Goal: Task Accomplishment & Management: Manage account settings

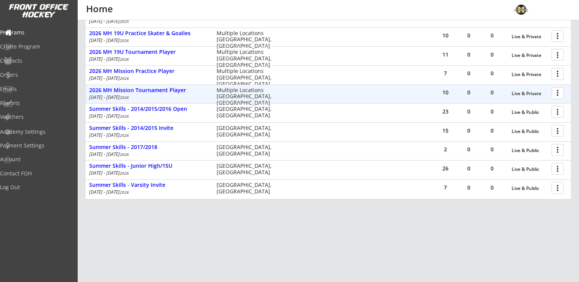
scroll to position [207, 0]
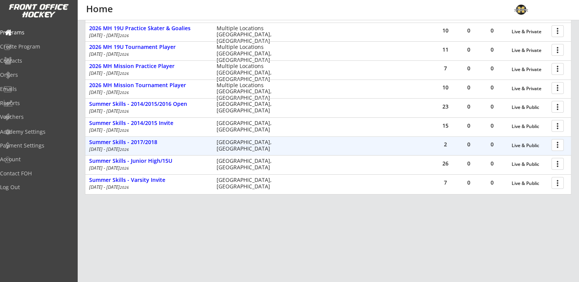
click at [560, 145] on div at bounding box center [558, 144] width 13 height 13
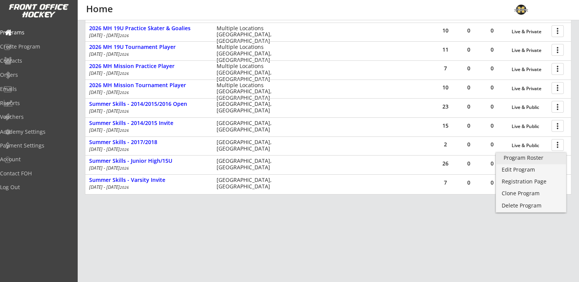
click at [528, 160] on div "Program Roster" at bounding box center [530, 157] width 55 height 5
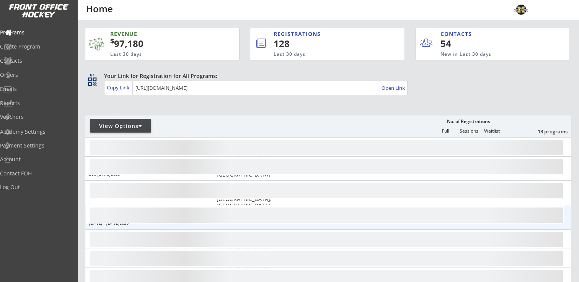
scroll to position [150, 0]
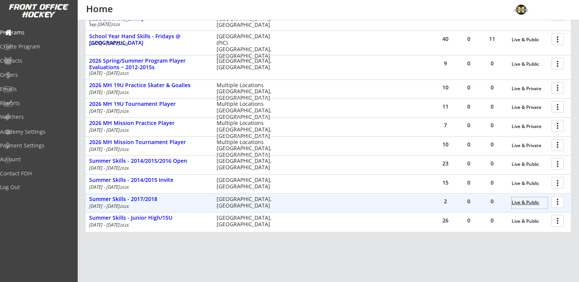
click at [521, 202] on div "Live & Public" at bounding box center [529, 202] width 36 height 5
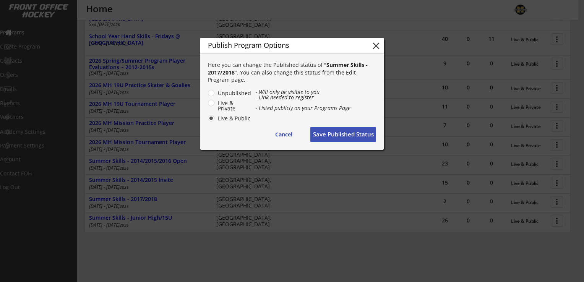
click at [216, 102] on label "Live & Private" at bounding box center [234, 106] width 36 height 11
click at [207, 96] on input "Live & Private" at bounding box center [204, 93] width 5 height 5
radio input "true"
click at [337, 135] on button "Save Published Status" at bounding box center [343, 134] width 66 height 15
